Goal: Browse casually

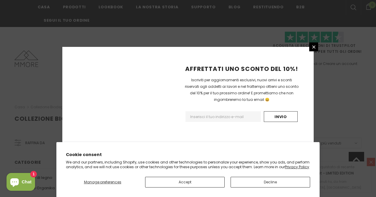
scroll to position [424, 0]
